Goal: Use online tool/utility: Utilize a website feature to perform a specific function

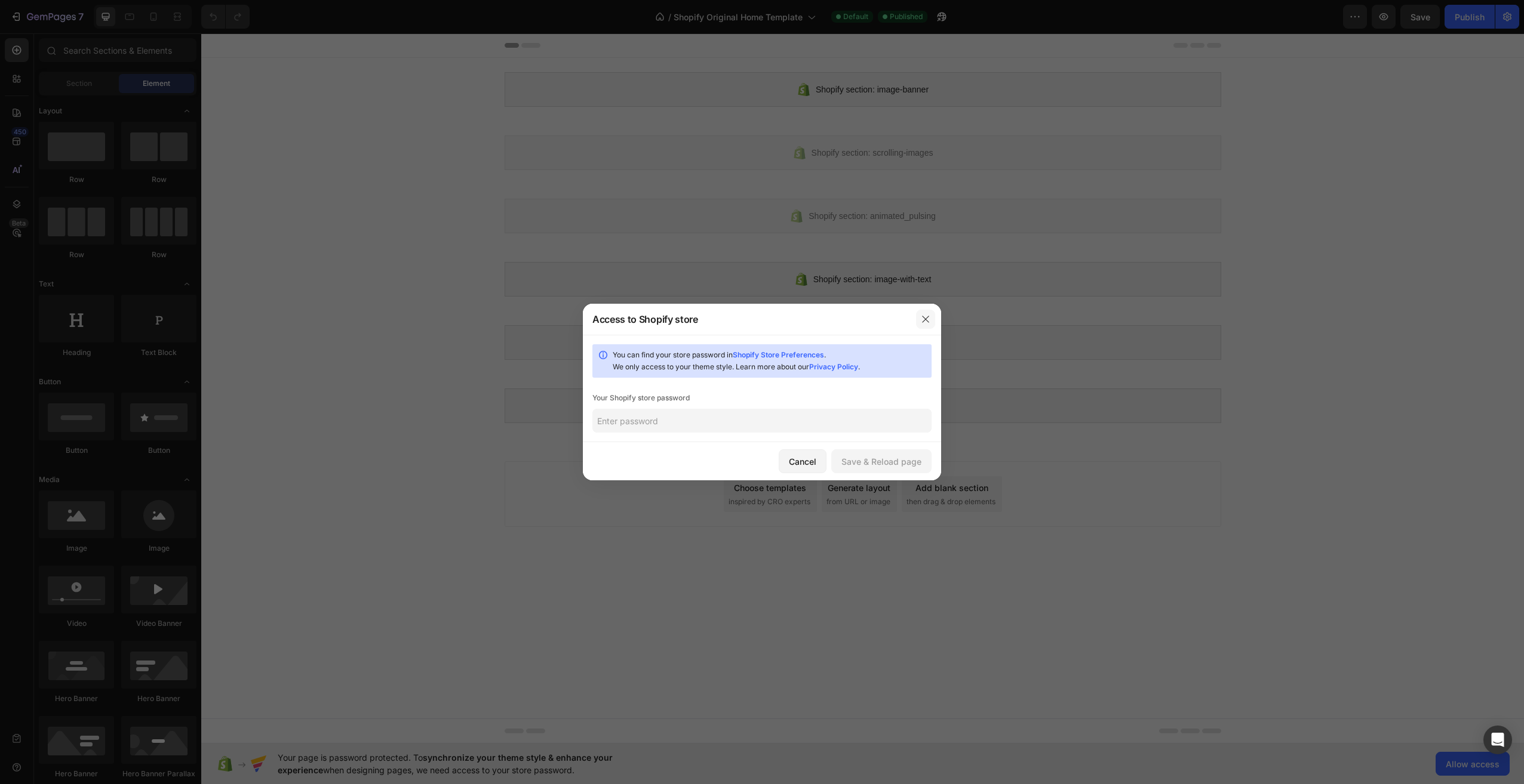
click at [926, 326] on button "button" at bounding box center [925, 319] width 19 height 19
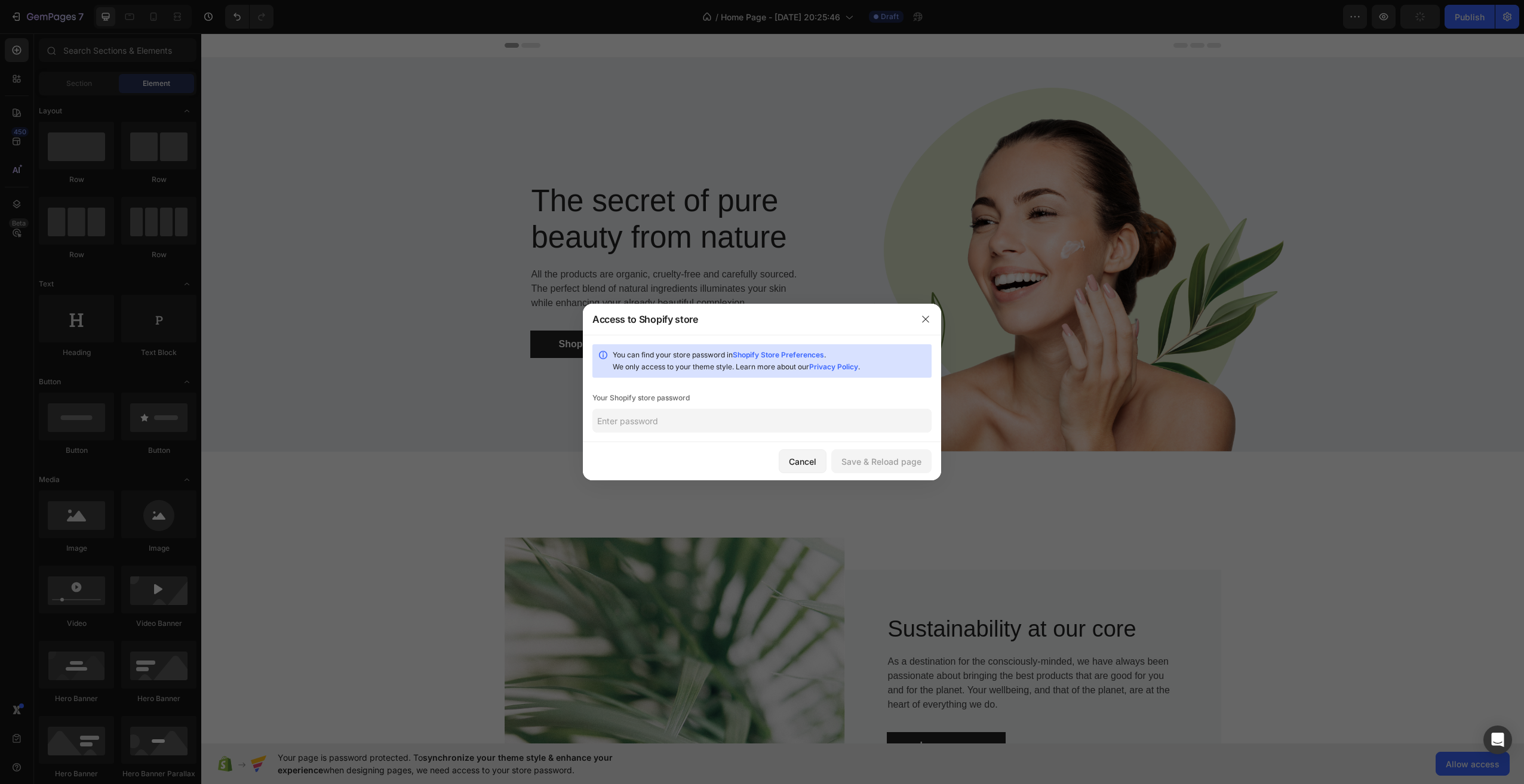
click at [935, 315] on div at bounding box center [925, 319] width 31 height 31
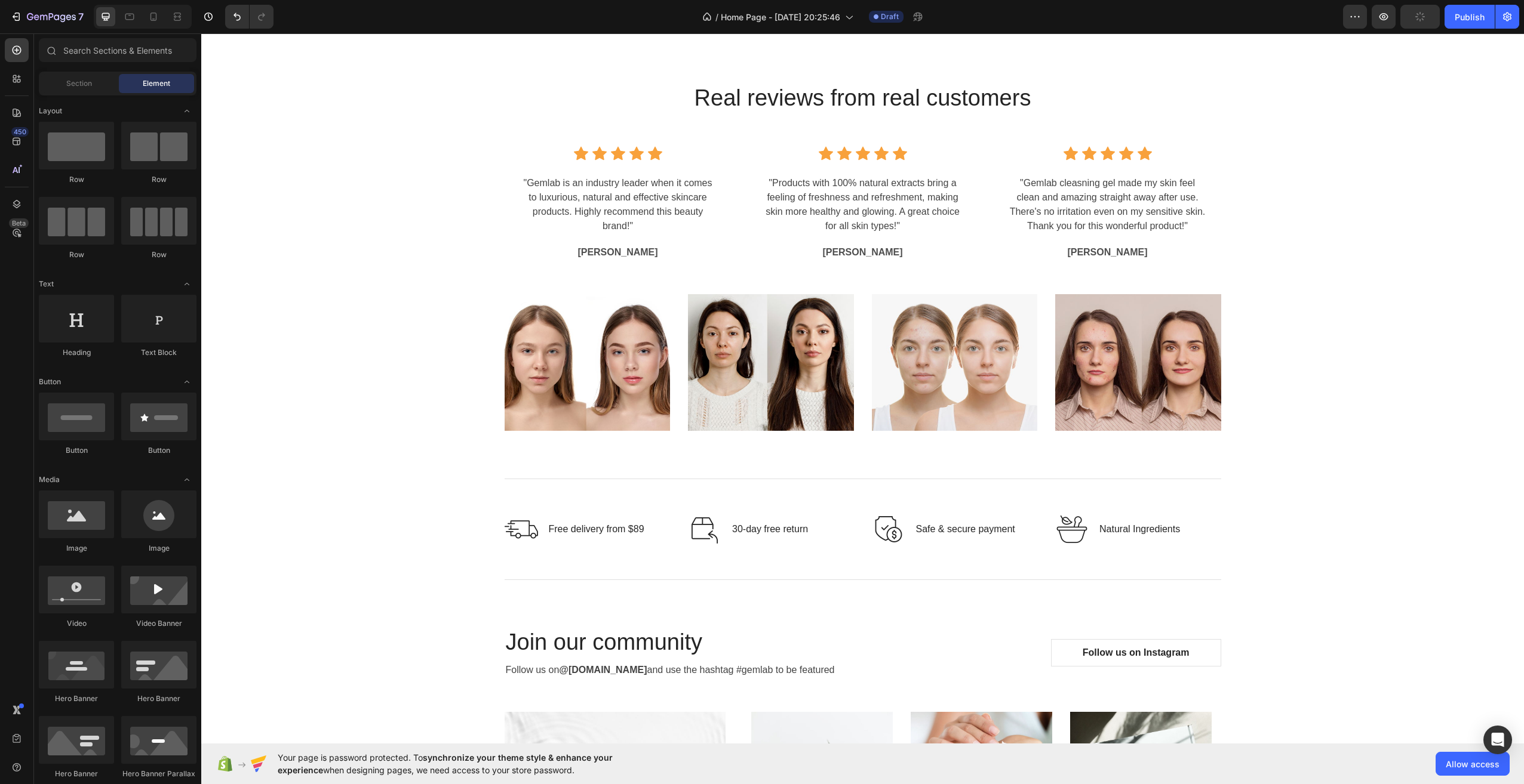
scroll to position [2626, 0]
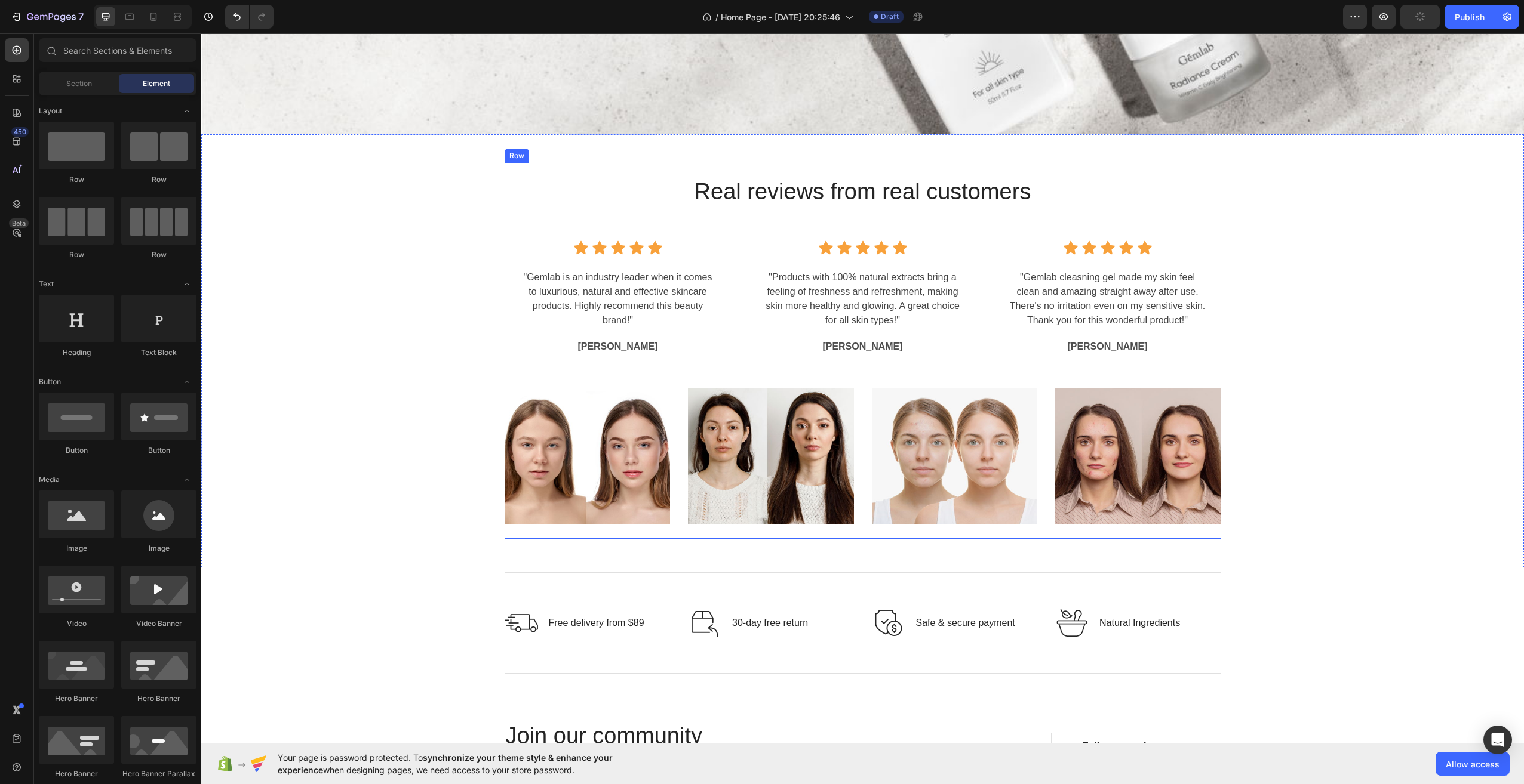
click at [672, 336] on div "Icon Icon Icon Icon Icon Icon List Hoz "Gemlab is an industry leader when it co…" at bounding box center [618, 298] width 198 height 114
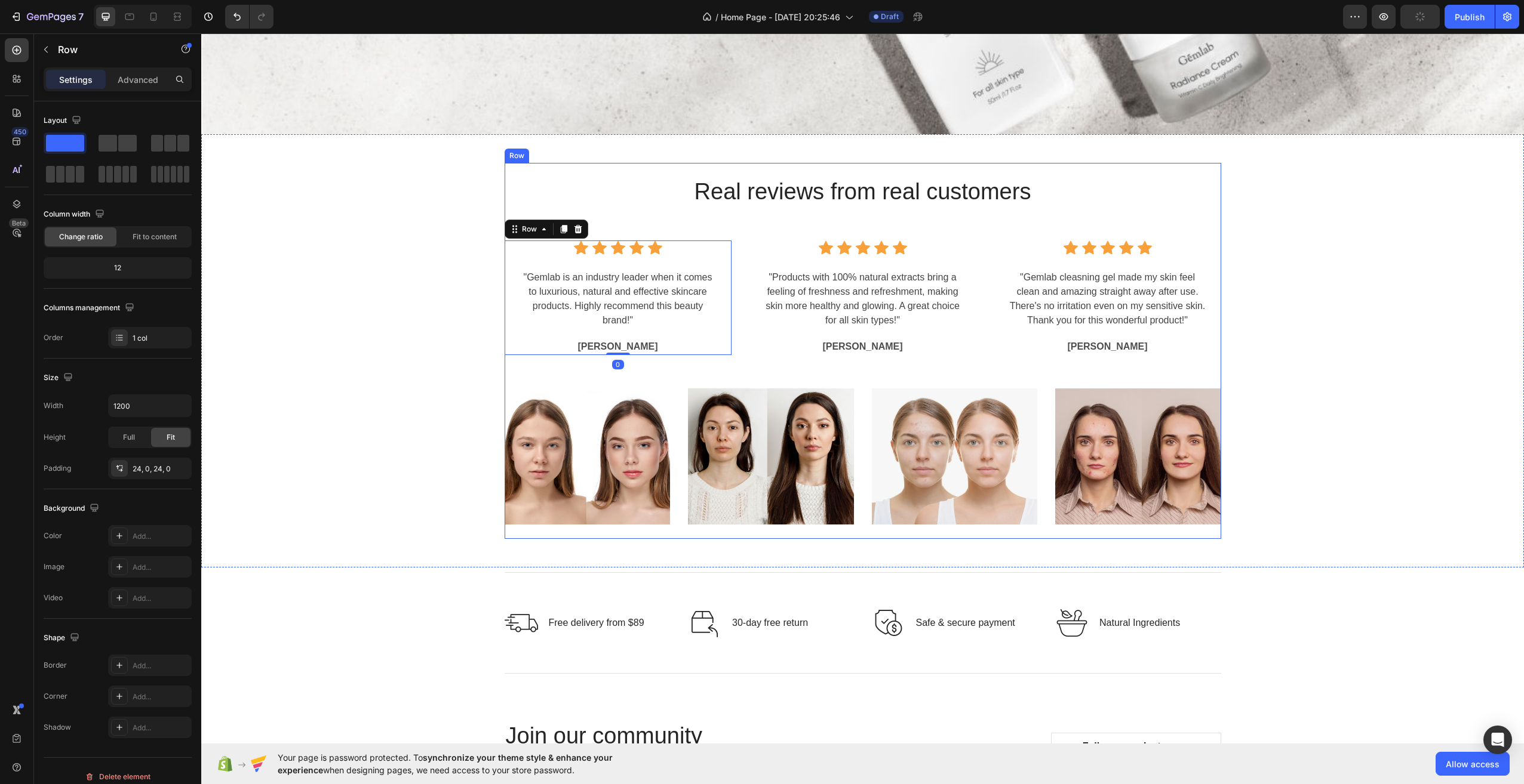
click at [836, 219] on div "Real reviews from real customers Heading Icon Icon Icon Icon Icon Icon List Hoz…" at bounding box center [863, 351] width 716 height 348
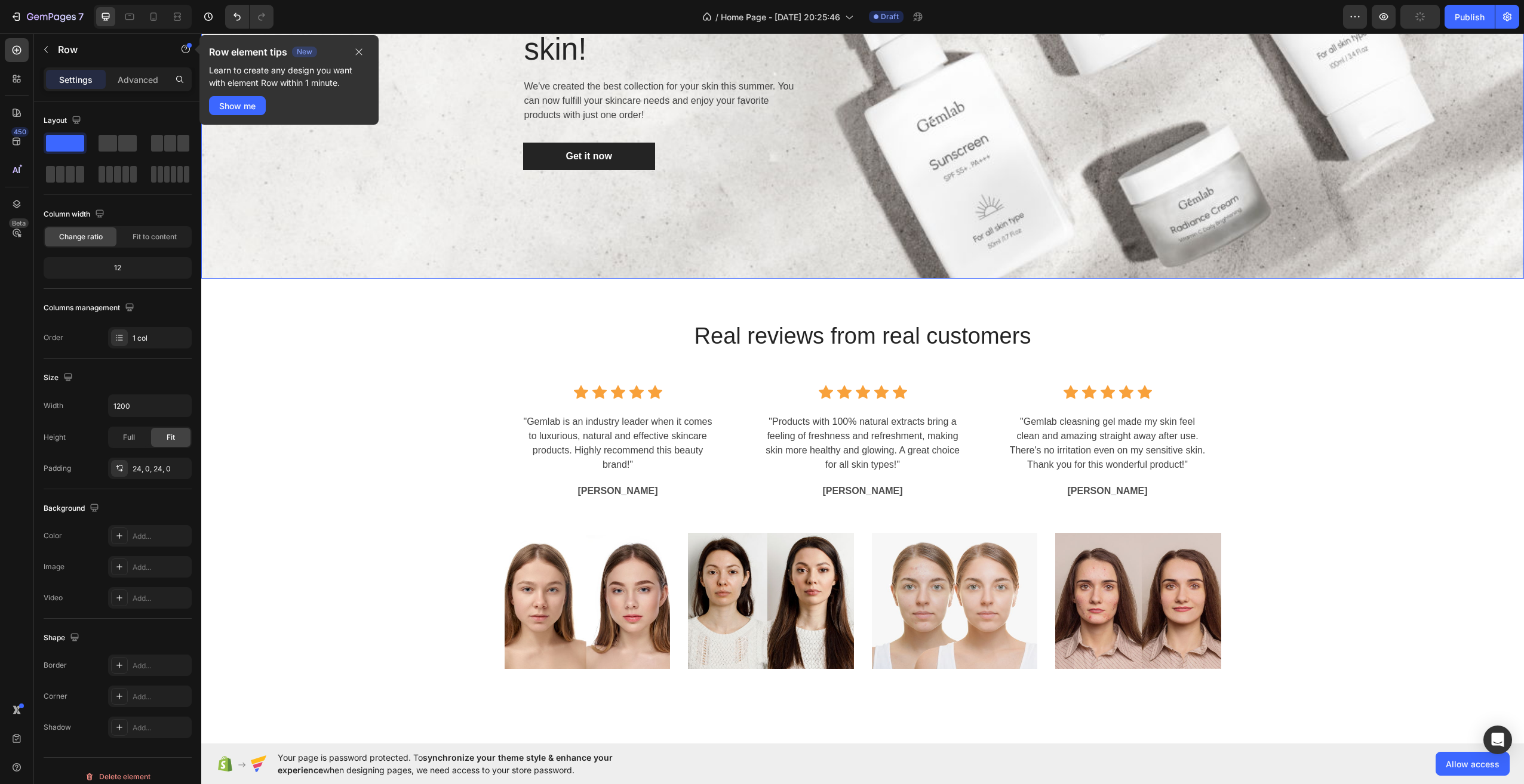
scroll to position [2395, 0]
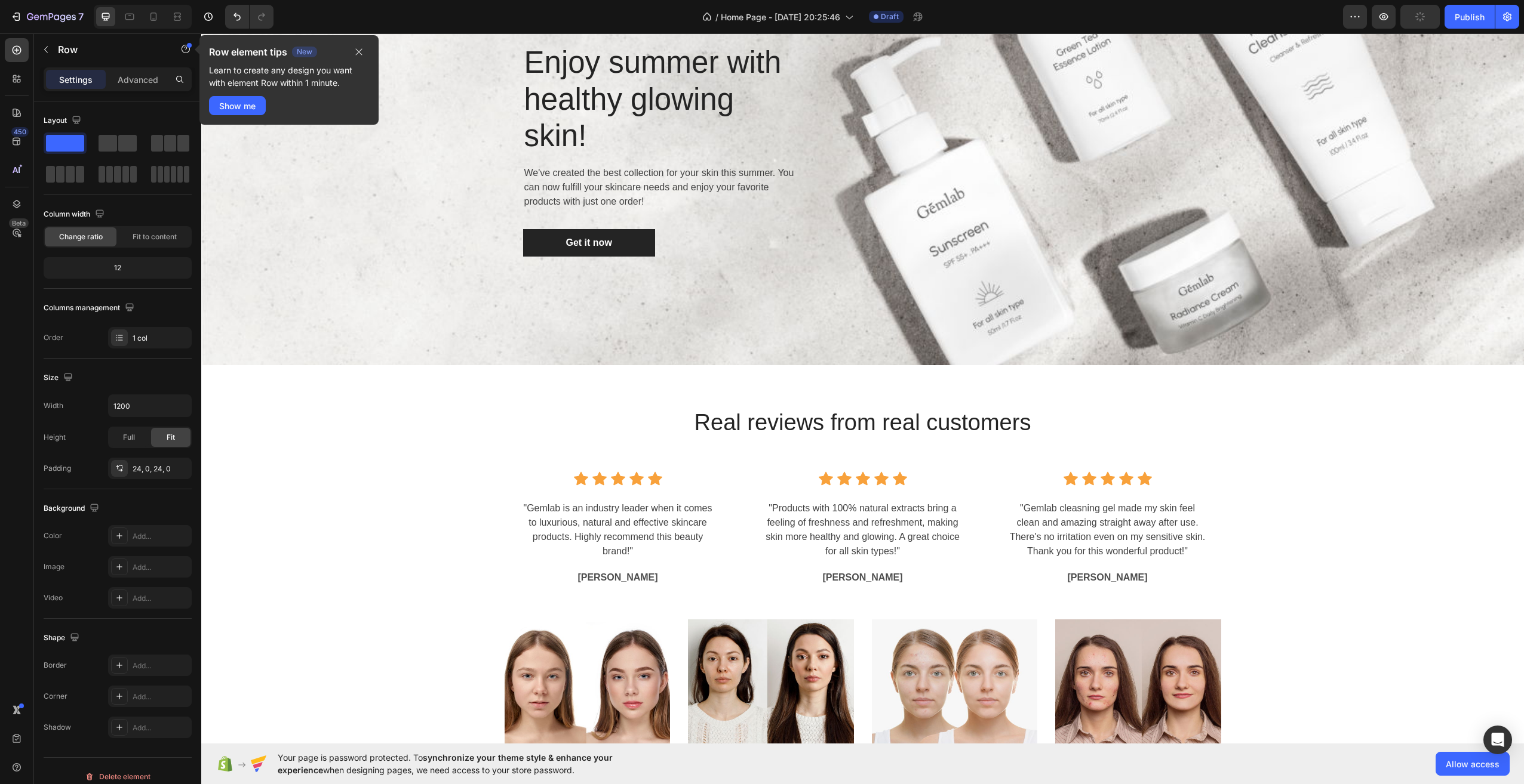
click at [364, 43] on div "Row element tips New Learn to create any design you want with element Row withi…" at bounding box center [289, 80] width 179 height 89
drag, startPoint x: 359, startPoint y: 48, endPoint x: 156, endPoint y: 18, distance: 205.2
click at [359, 48] on icon "button" at bounding box center [359, 51] width 10 height 10
